Goal: Task Accomplishment & Management: Manage account settings

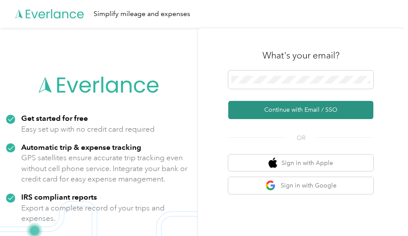
click at [286, 107] on button "Continue with Email / SSO" at bounding box center [300, 110] width 145 height 18
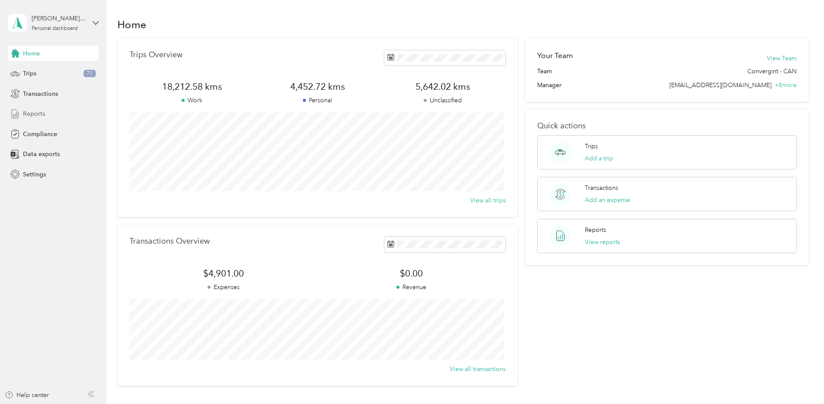
click at [46, 111] on div "Reports" at bounding box center [53, 114] width 91 height 16
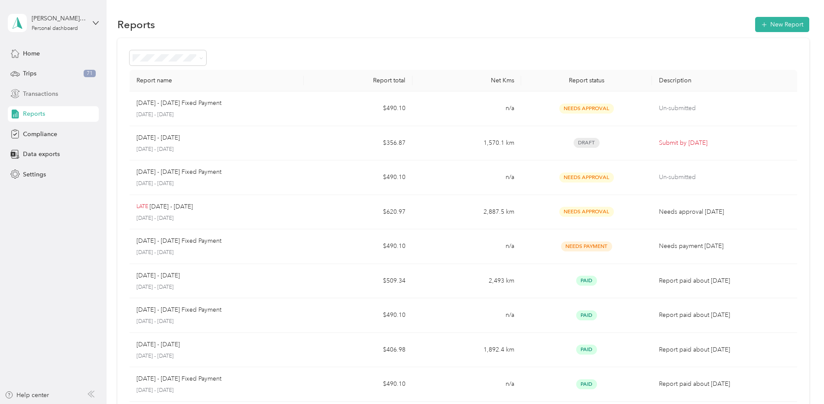
click at [45, 96] on span "Transactions" at bounding box center [40, 93] width 35 height 9
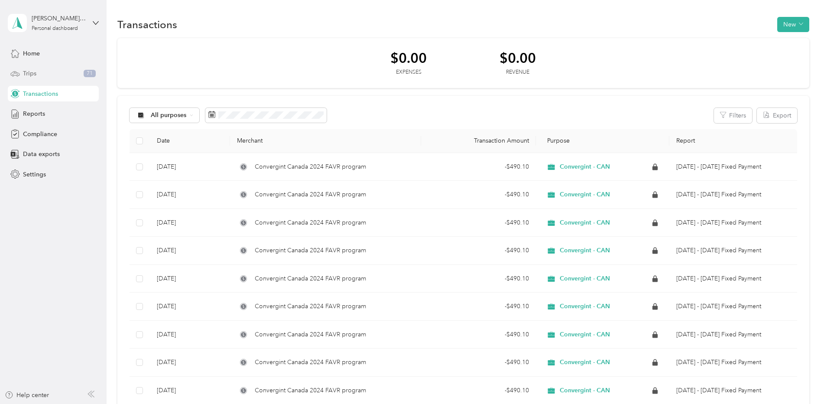
click at [68, 69] on div "Trips 71" at bounding box center [53, 74] width 91 height 16
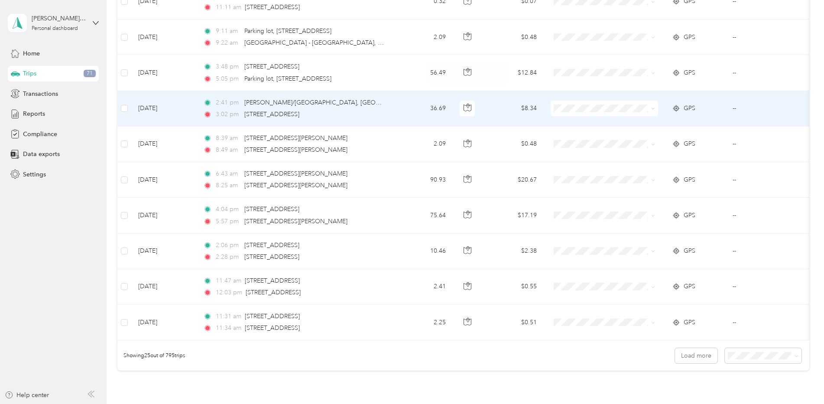
scroll to position [790, 0]
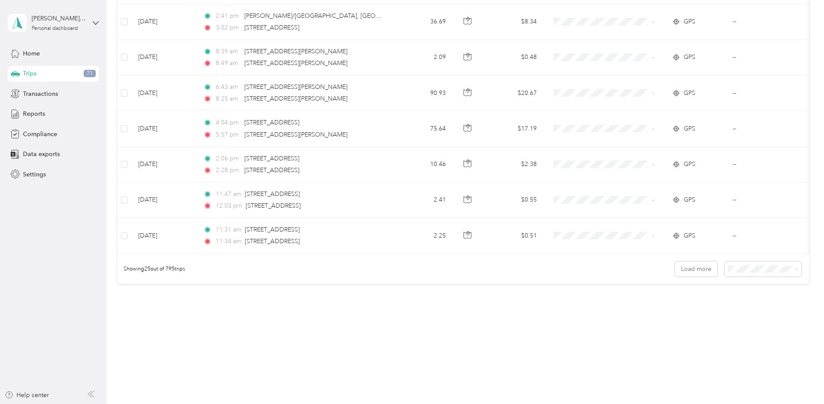
click at [739, 316] on span "100 per load" at bounding box center [747, 314] width 36 height 7
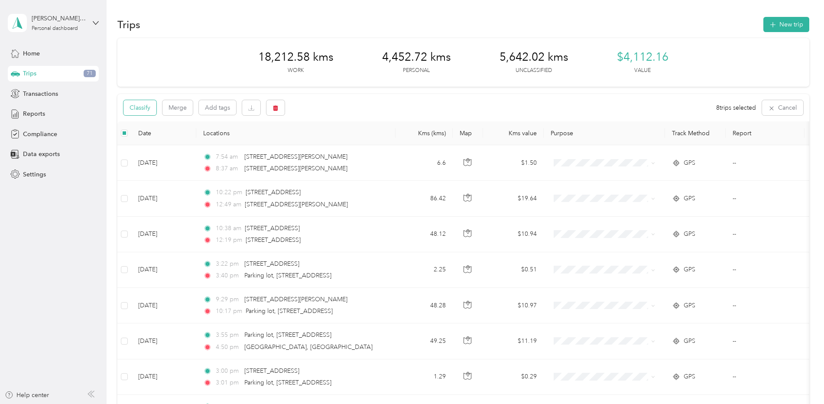
click at [132, 108] on button "Classify" at bounding box center [139, 107] width 33 height 15
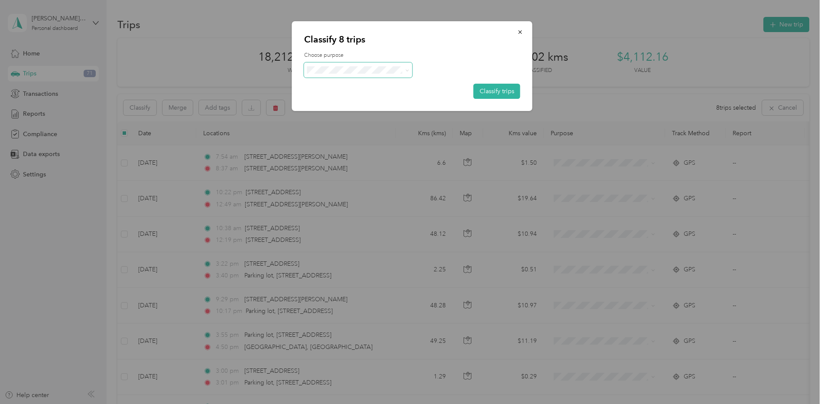
click at [409, 71] on span at bounding box center [358, 69] width 108 height 15
click at [405, 70] on icon at bounding box center [407, 70] width 4 height 4
click at [367, 83] on span "Convergint - CAN" at bounding box center [365, 85] width 81 height 9
click at [489, 92] on button "Classify trips" at bounding box center [496, 91] width 47 height 15
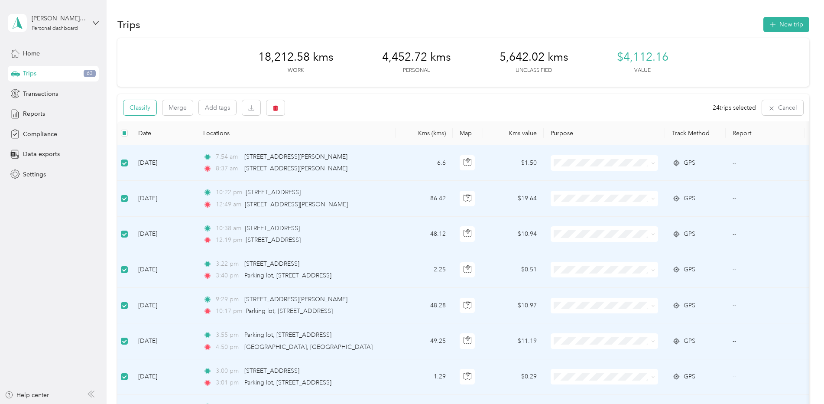
click at [139, 109] on button "Classify" at bounding box center [139, 107] width 33 height 15
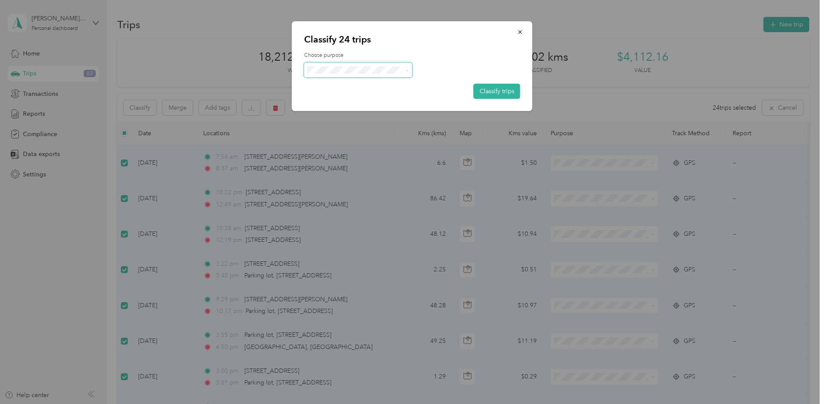
click at [407, 71] on icon at bounding box center [406, 70] width 3 height 2
click at [344, 99] on span "Personal" at bounding box center [365, 100] width 81 height 9
click at [500, 91] on button "Classify trips" at bounding box center [496, 91] width 47 height 15
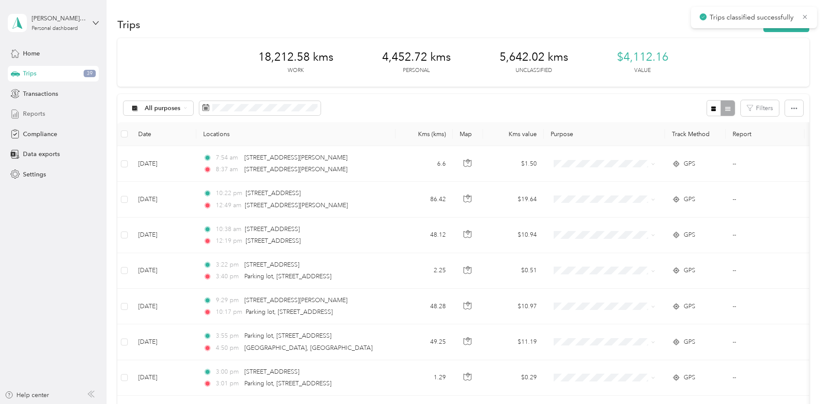
click at [37, 111] on span "Reports" at bounding box center [34, 113] width 22 height 9
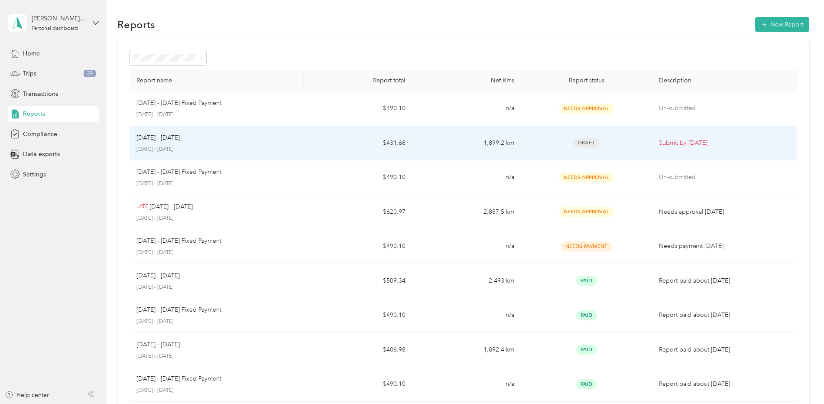
click at [296, 143] on div "Aug 1 - 31, 2025 August 1 - 31, 2025" at bounding box center [216, 143] width 160 height 20
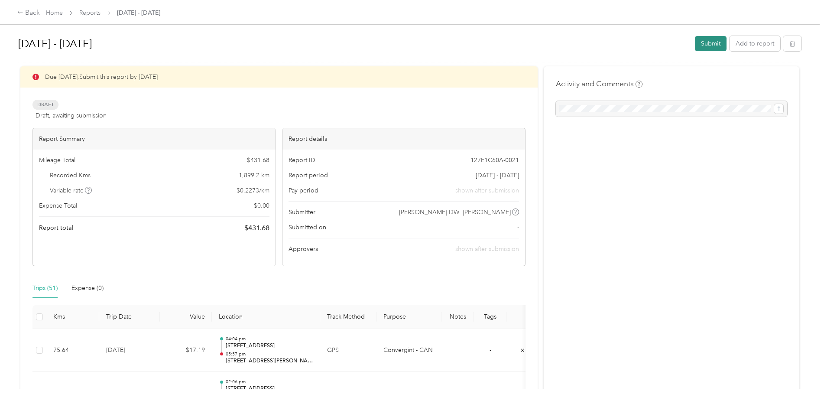
click at [710, 43] on button "Submit" at bounding box center [711, 43] width 32 height 15
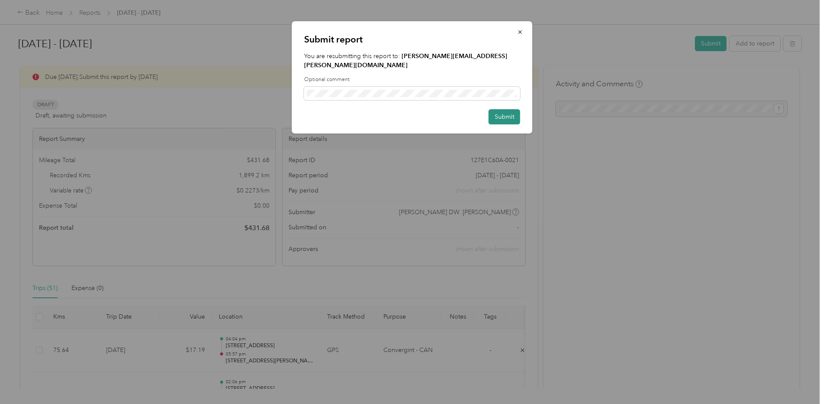
click at [499, 109] on button "Submit" at bounding box center [505, 116] width 32 height 15
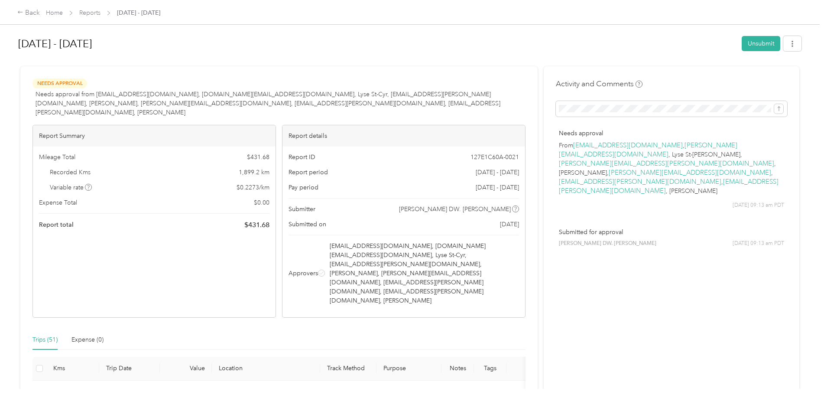
click at [168, 45] on h1 "Aug 1 - 31, 2025" at bounding box center [376, 43] width 717 height 21
click at [28, 11] on div "Back" at bounding box center [28, 13] width 23 height 10
